Goal: Information Seeking & Learning: Find specific fact

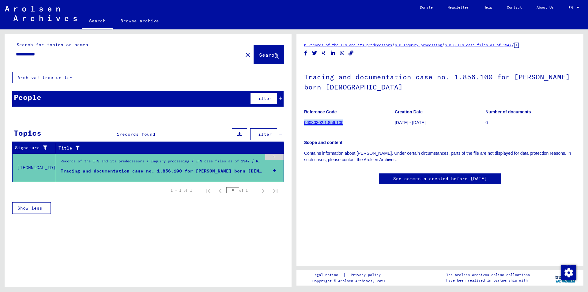
drag, startPoint x: 60, startPoint y: 54, endPoint x: 0, endPoint y: 47, distance: 60.7
click at [0, 47] on div "**********" at bounding box center [147, 157] width 294 height 257
type input "**********"
click at [267, 54] on span "Search" at bounding box center [268, 55] width 18 height 6
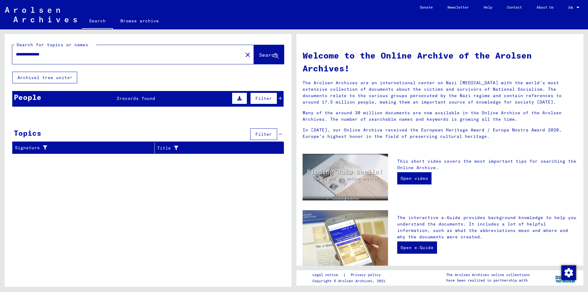
click at [127, 97] on span "records found" at bounding box center [138, 99] width 36 height 6
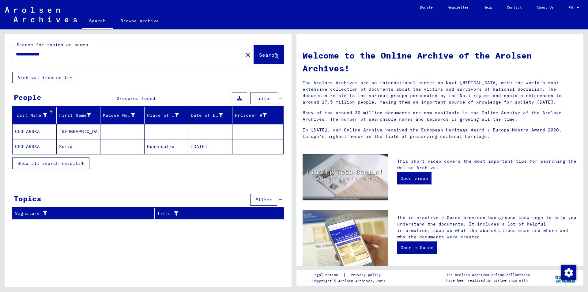
click at [32, 130] on mat-cell "CEGLARSKA" at bounding box center [35, 131] width 44 height 15
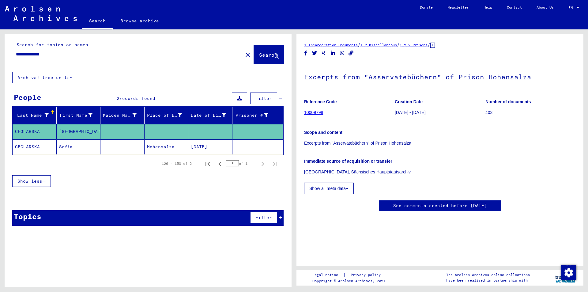
click at [315, 113] on link "10009798" at bounding box center [313, 112] width 19 height 5
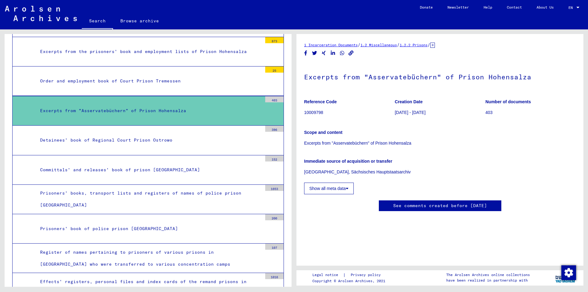
scroll to position [2404, 0]
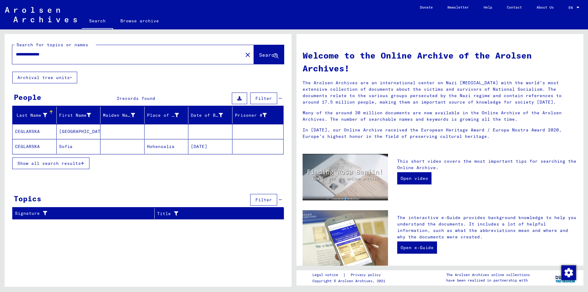
drag, startPoint x: 65, startPoint y: 59, endPoint x: 0, endPoint y: 61, distance: 65.0
click at [0, 61] on div "**********" at bounding box center [147, 157] width 294 height 257
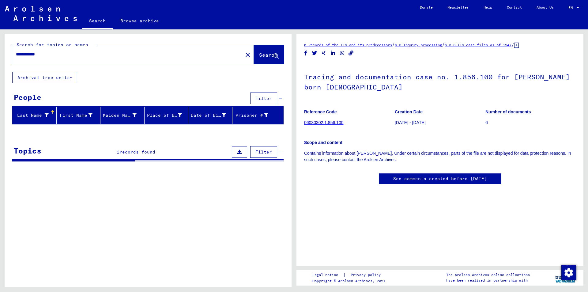
click at [53, 53] on input "**********" at bounding box center [127, 54] width 223 height 6
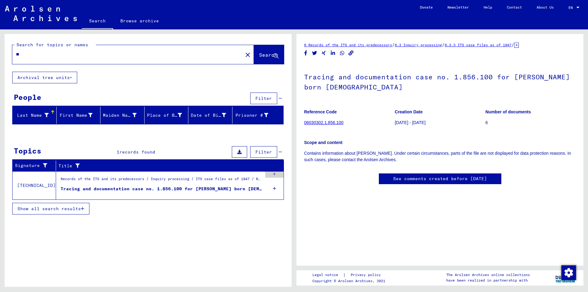
type input "*"
click at [263, 56] on span "Search" at bounding box center [268, 55] width 18 height 6
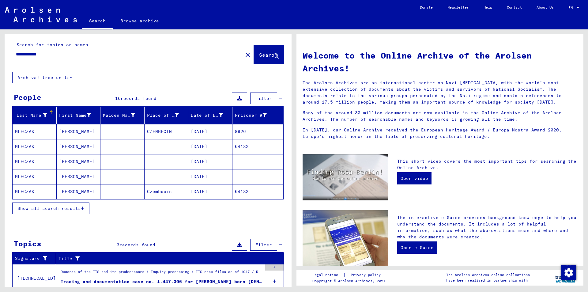
click at [81, 207] on span "Show all search results" at bounding box center [48, 209] width 63 height 6
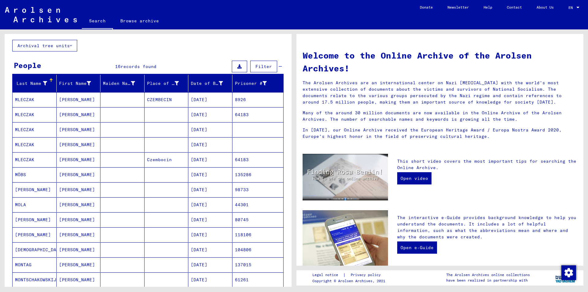
scroll to position [31, 0]
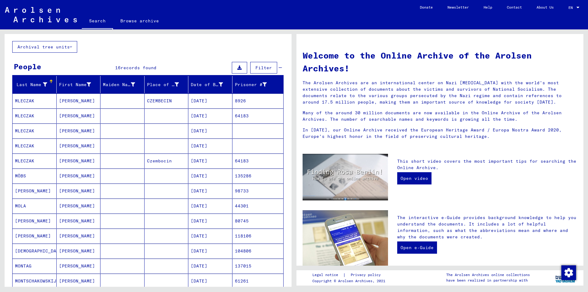
click at [23, 132] on mat-cell "MLECZAK" at bounding box center [35, 130] width 44 height 15
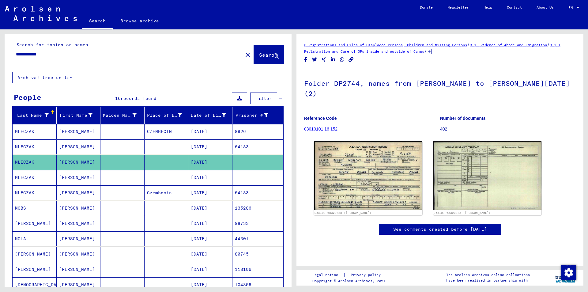
drag, startPoint x: 63, startPoint y: 57, endPoint x: 38, endPoint y: 57, distance: 25.7
click at [38, 57] on input "**********" at bounding box center [127, 54] width 223 height 6
type input "**********"
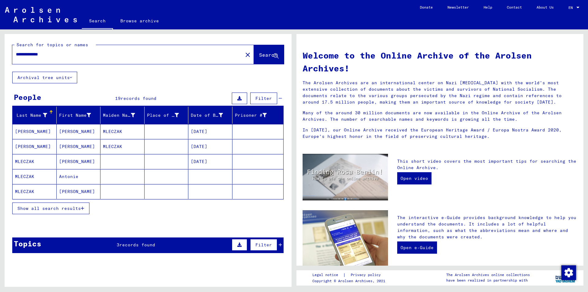
click at [35, 191] on mat-cell "MLECZAK" at bounding box center [35, 191] width 44 height 15
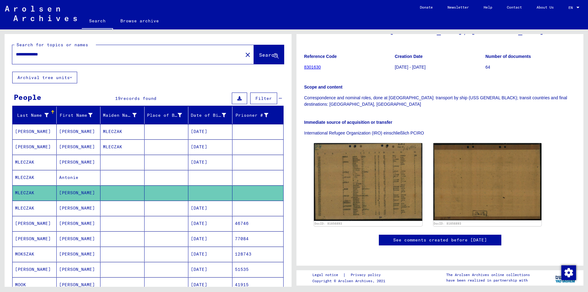
scroll to position [92, 0]
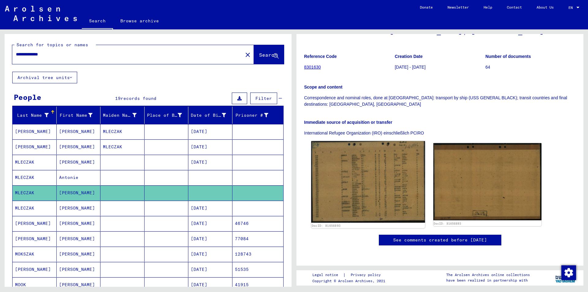
click at [368, 172] on img at bounding box center [368, 182] width 114 height 82
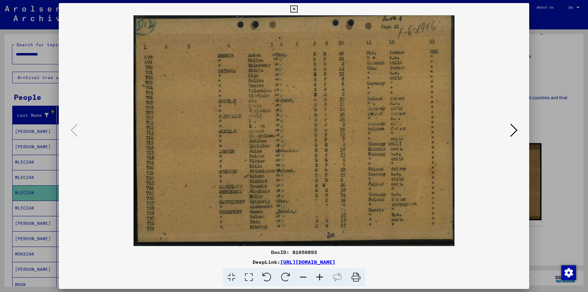
click at [514, 131] on icon at bounding box center [514, 130] width 7 height 15
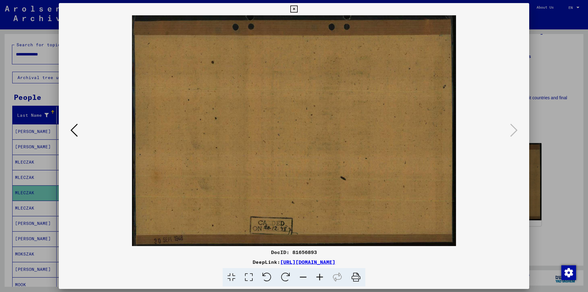
click at [543, 113] on div at bounding box center [294, 146] width 588 height 292
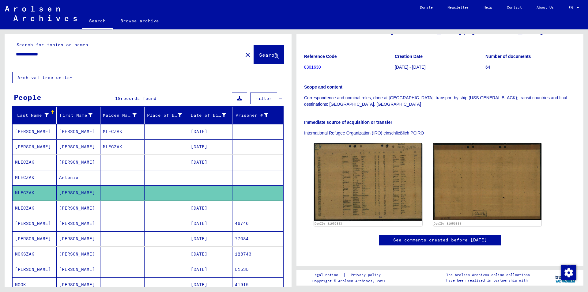
click at [69, 180] on mat-cell "Antonie" at bounding box center [79, 177] width 44 height 15
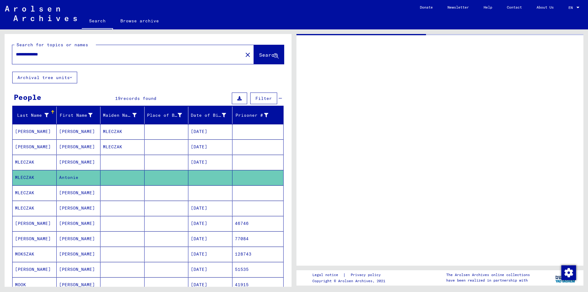
click at [69, 180] on mat-cell "Antonie" at bounding box center [79, 177] width 44 height 15
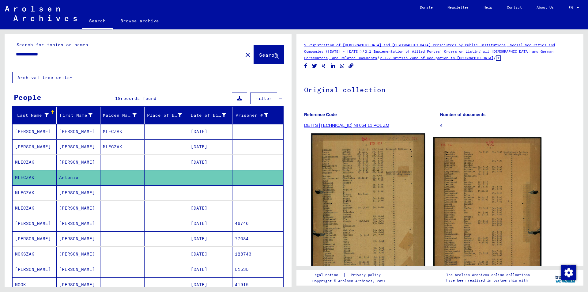
click at [363, 203] on img at bounding box center [368, 213] width 114 height 160
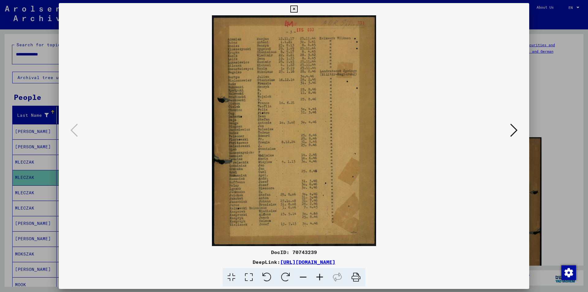
click at [507, 127] on img at bounding box center [294, 130] width 429 height 231
click at [513, 130] on icon at bounding box center [514, 130] width 7 height 15
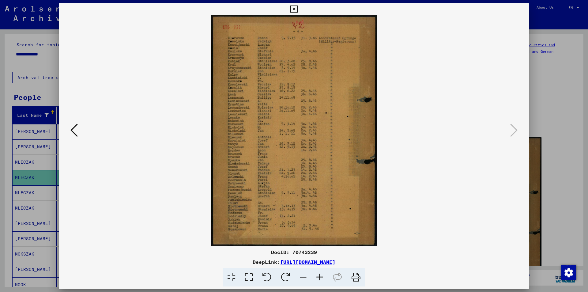
click at [556, 104] on div at bounding box center [294, 146] width 588 height 292
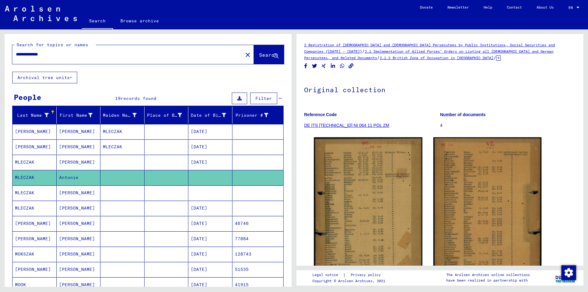
click at [62, 202] on mat-cell "[PERSON_NAME]" at bounding box center [79, 208] width 44 height 15
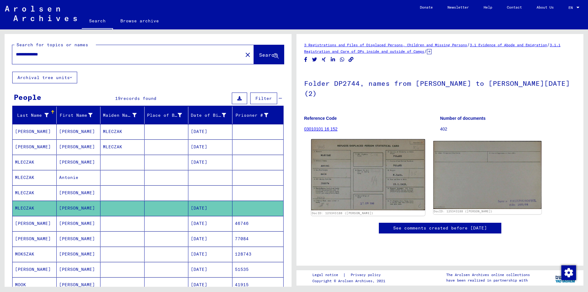
click at [394, 178] on img at bounding box center [368, 174] width 114 height 71
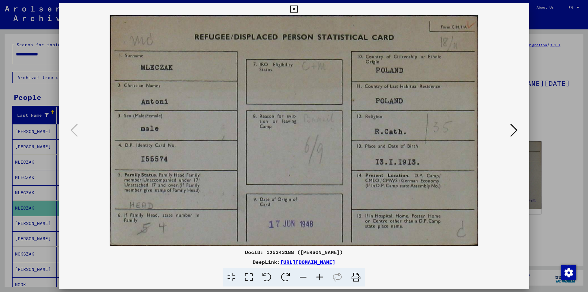
click at [562, 89] on div at bounding box center [294, 146] width 588 height 292
